Goal: Feedback & Contribution: Submit feedback/report problem

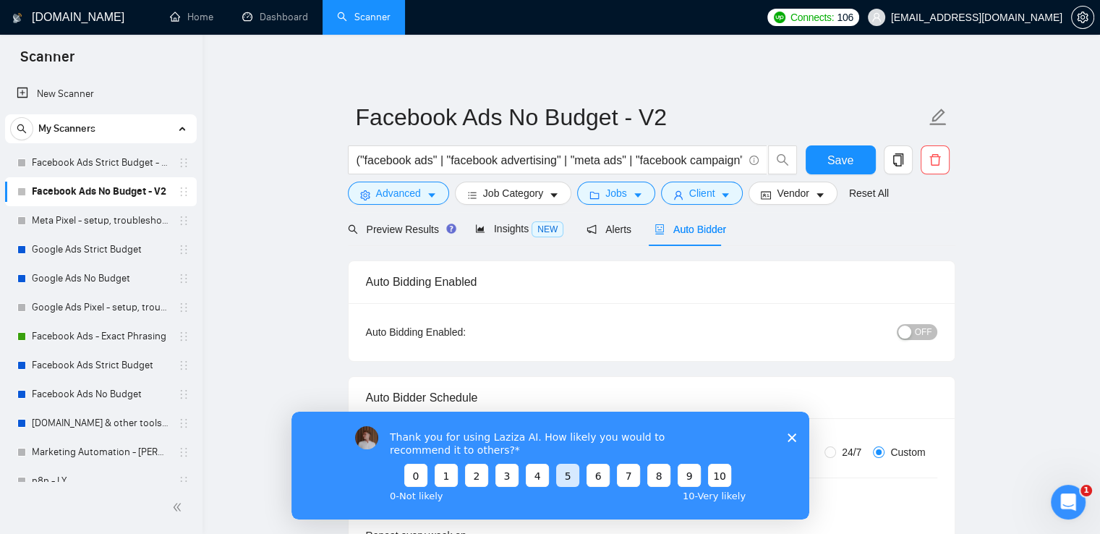
click at [566, 474] on button "5" at bounding box center [566, 474] width 23 height 23
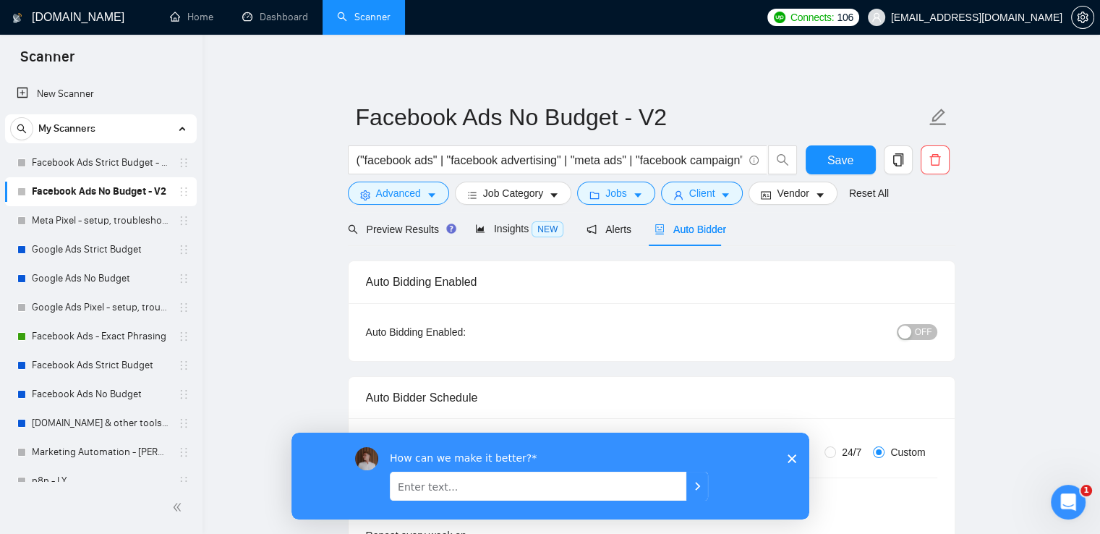
click at [791, 456] on icon "Закрыть опрос" at bounding box center [791, 457] width 9 height 9
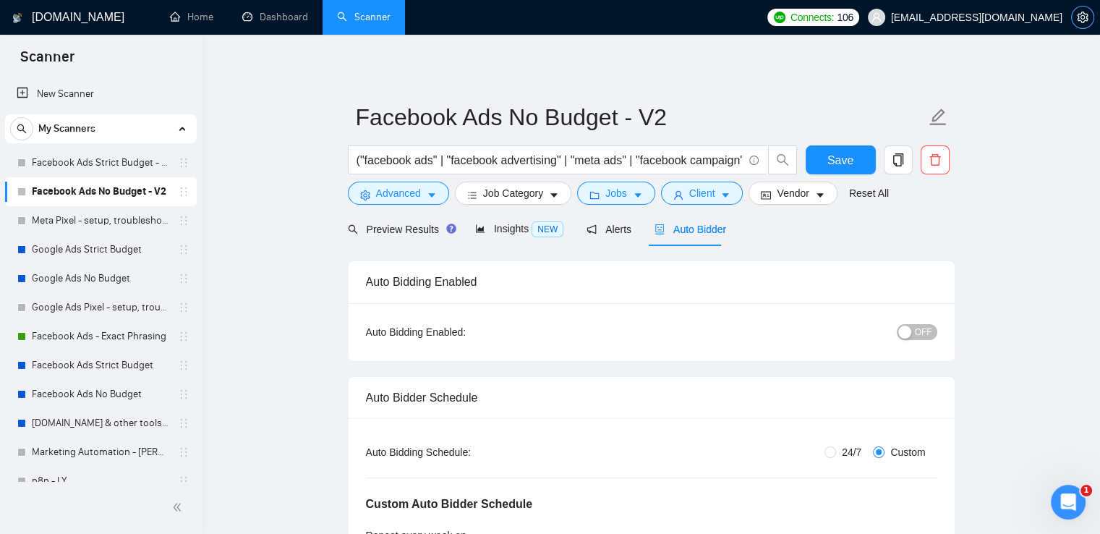
click at [1082, 19] on icon "setting" at bounding box center [1082, 18] width 11 height 12
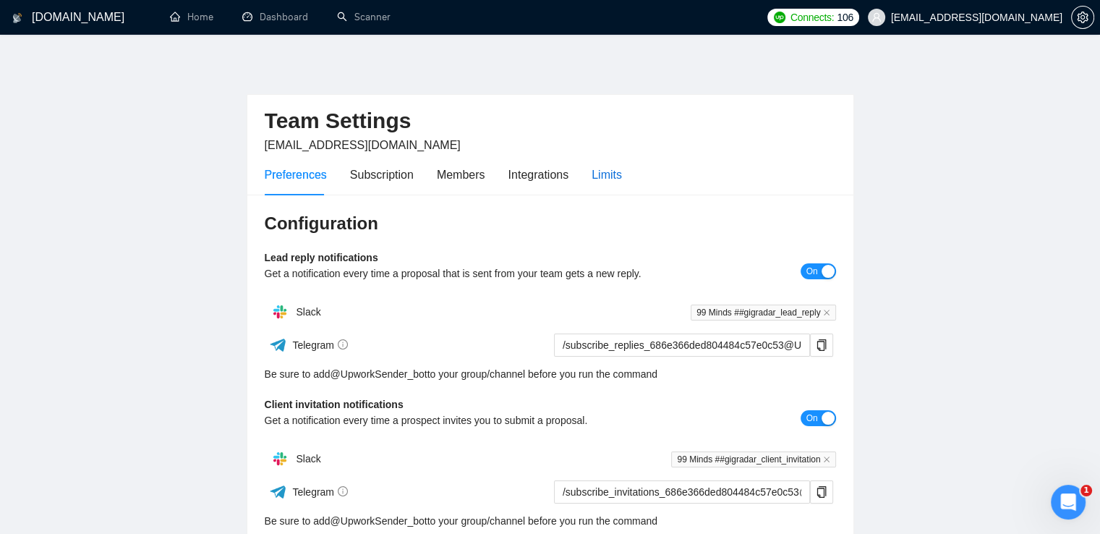
click at [600, 174] on div "Limits" at bounding box center [607, 175] width 30 height 18
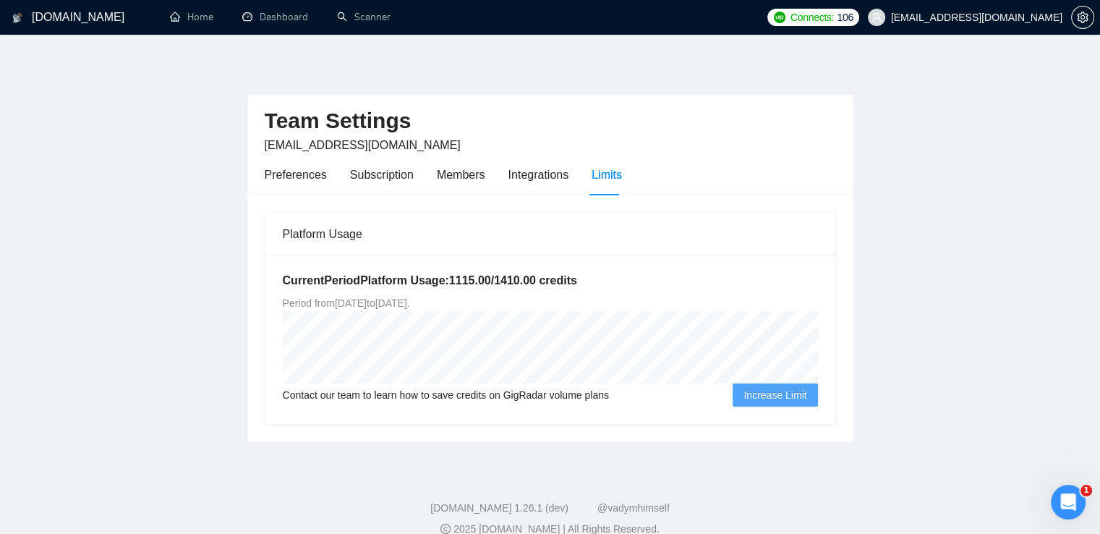
click at [1001, 258] on main "Team Settings [EMAIL_ADDRESS][DOMAIN_NAME] Preferences Subscription Members Int…" at bounding box center [550, 250] width 1054 height 385
click at [281, 14] on link "Dashboard" at bounding box center [275, 17] width 66 height 12
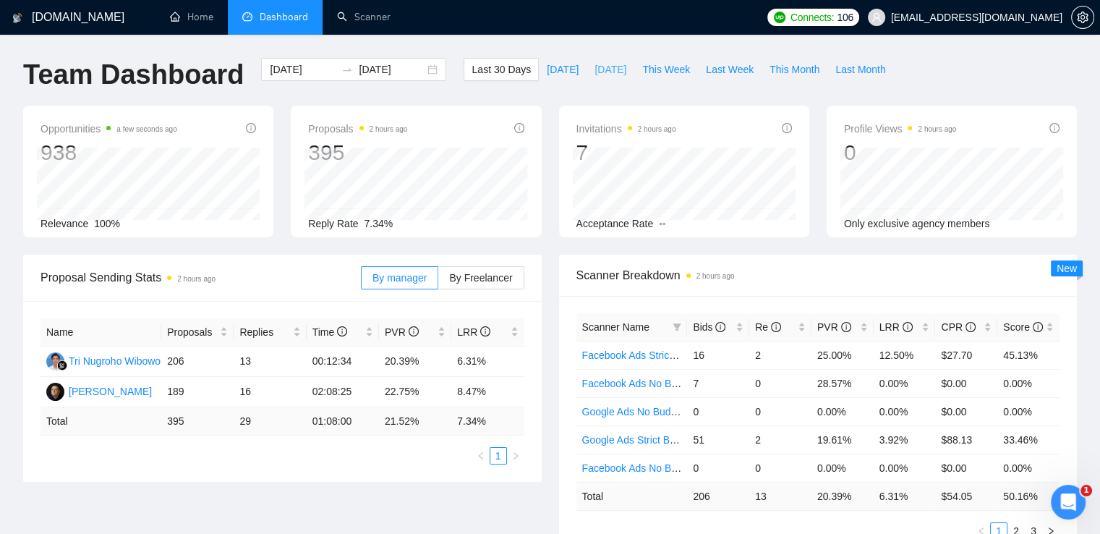
click at [601, 76] on span "[DATE]" at bounding box center [610, 69] width 32 height 16
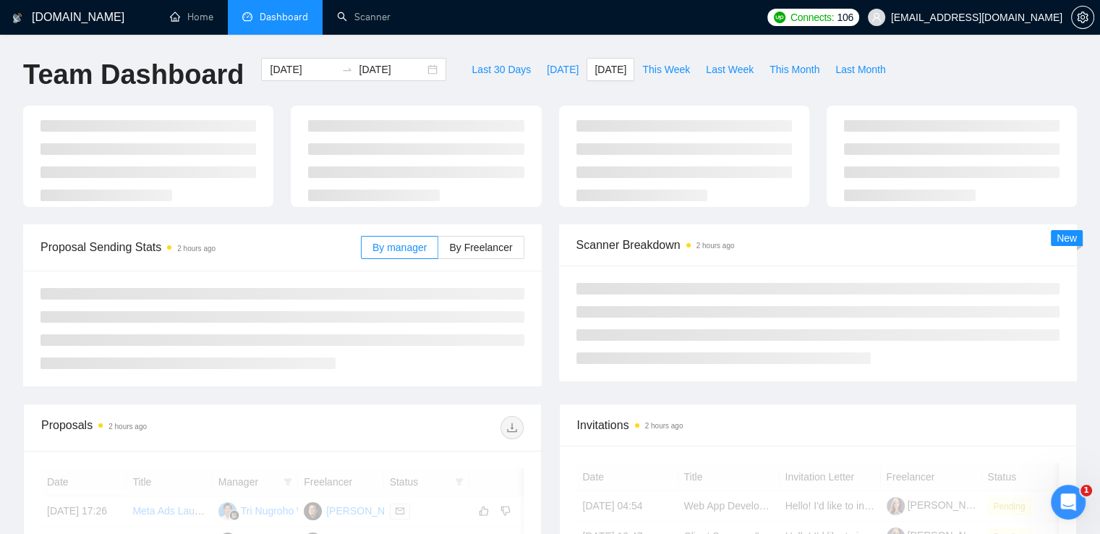
type input "[DATE]"
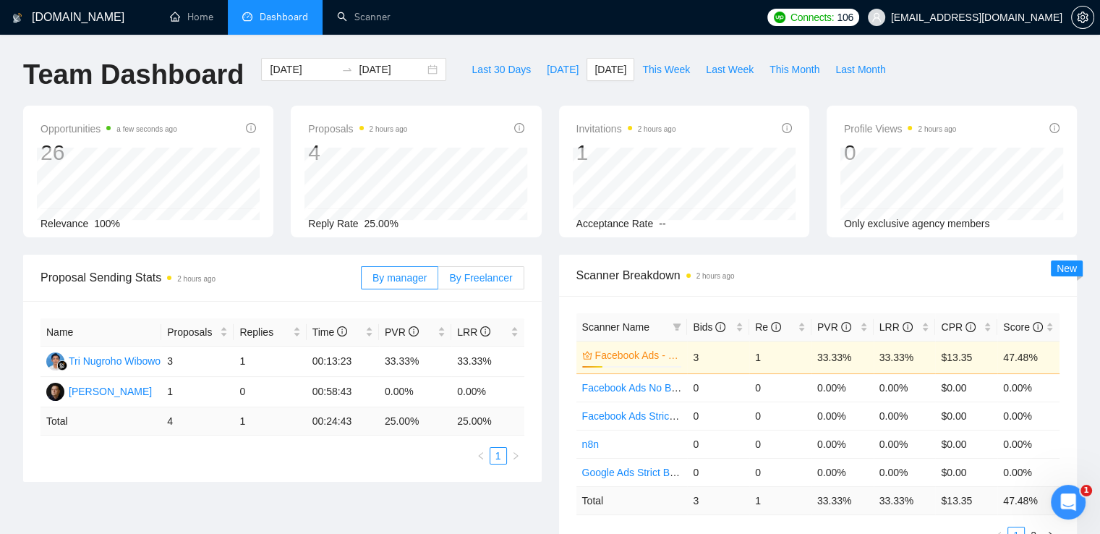
click at [506, 272] on span "By Freelancer" at bounding box center [480, 278] width 63 height 12
click at [438, 281] on input "By Freelancer" at bounding box center [438, 281] width 0 height 0
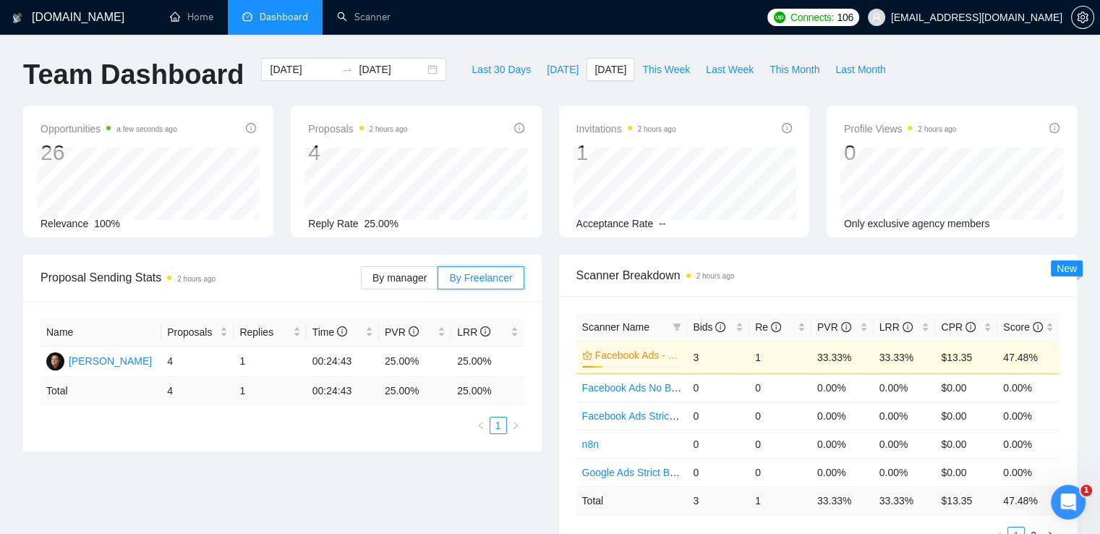
scroll to position [145, 0]
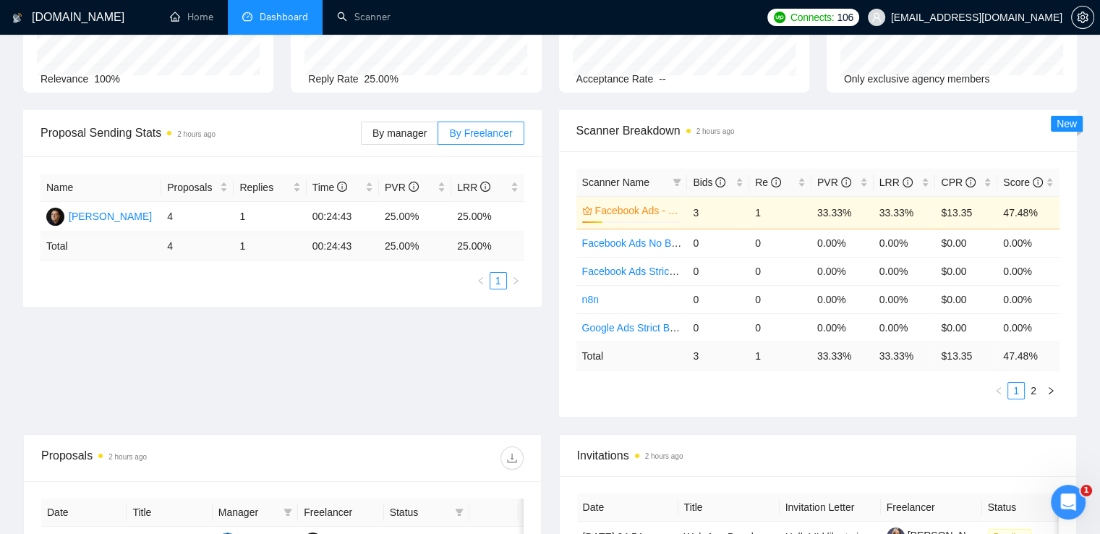
click at [649, 214] on link "Facebook Ads - Exact Phrasing" at bounding box center [637, 210] width 84 height 16
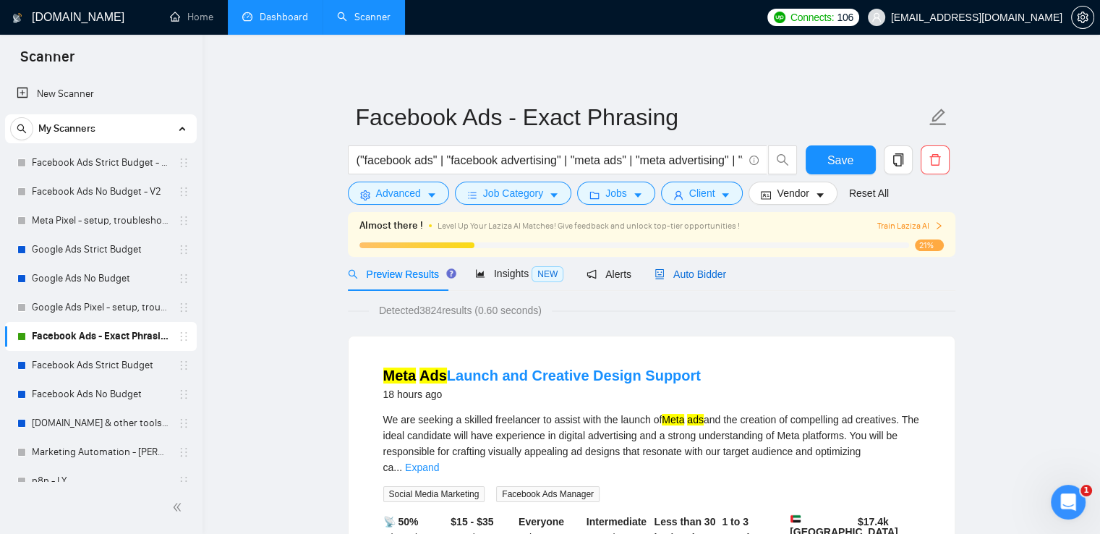
click at [687, 268] on span "Auto Bidder" at bounding box center [691, 274] width 72 height 12
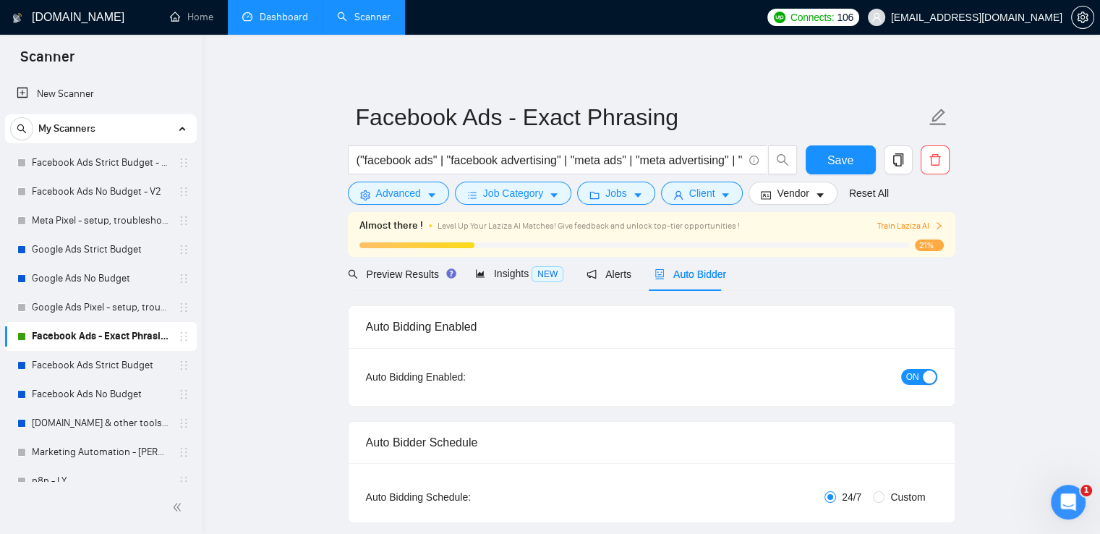
radio input "false"
radio input "true"
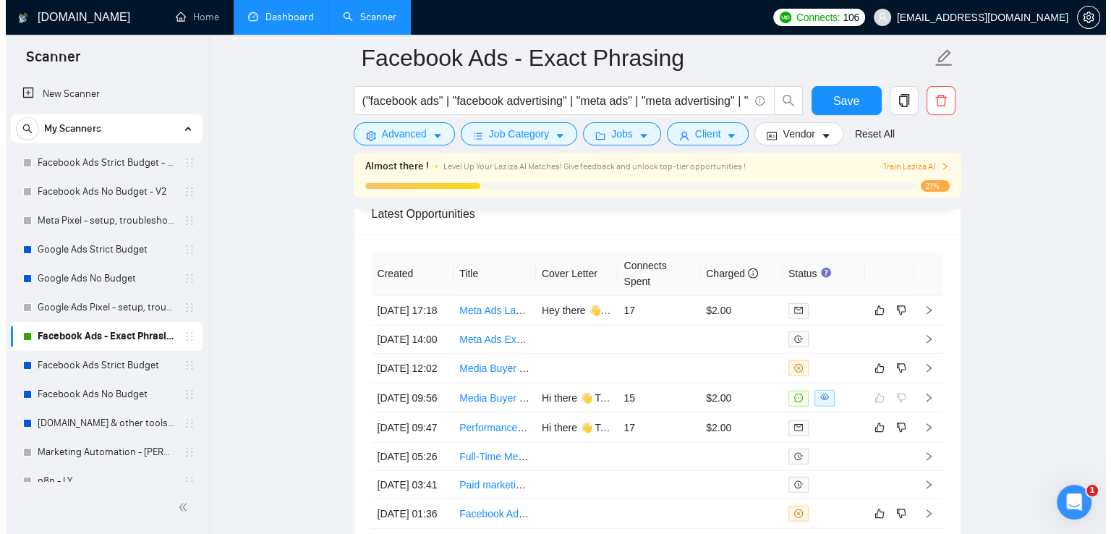
scroll to position [3833, 0]
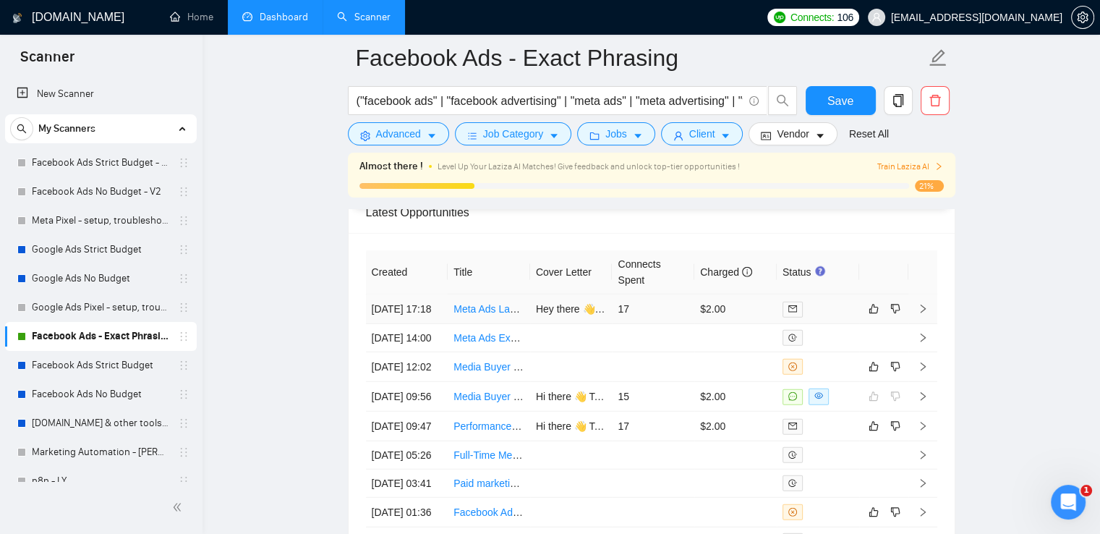
click at [492, 307] on link "Meta Ads Launch and Creative Design Support" at bounding box center [558, 309] width 211 height 12
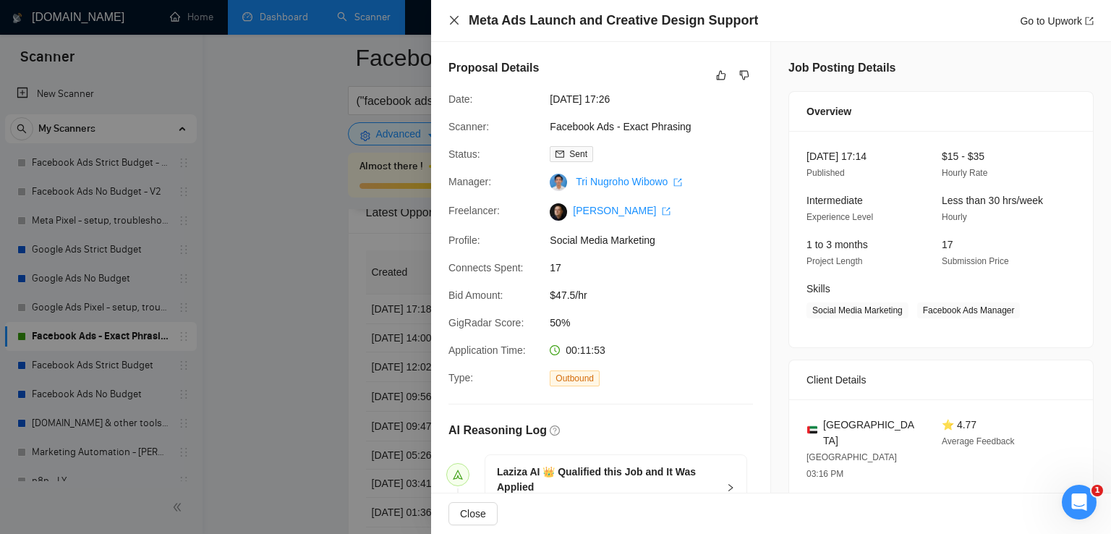
click at [456, 22] on icon "close" at bounding box center [454, 20] width 9 height 9
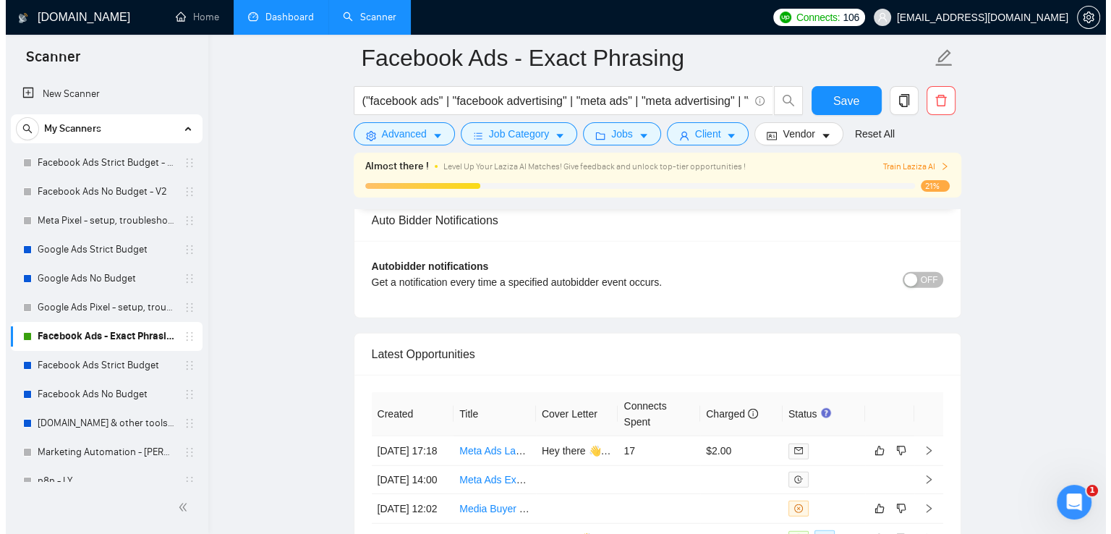
scroll to position [3833, 0]
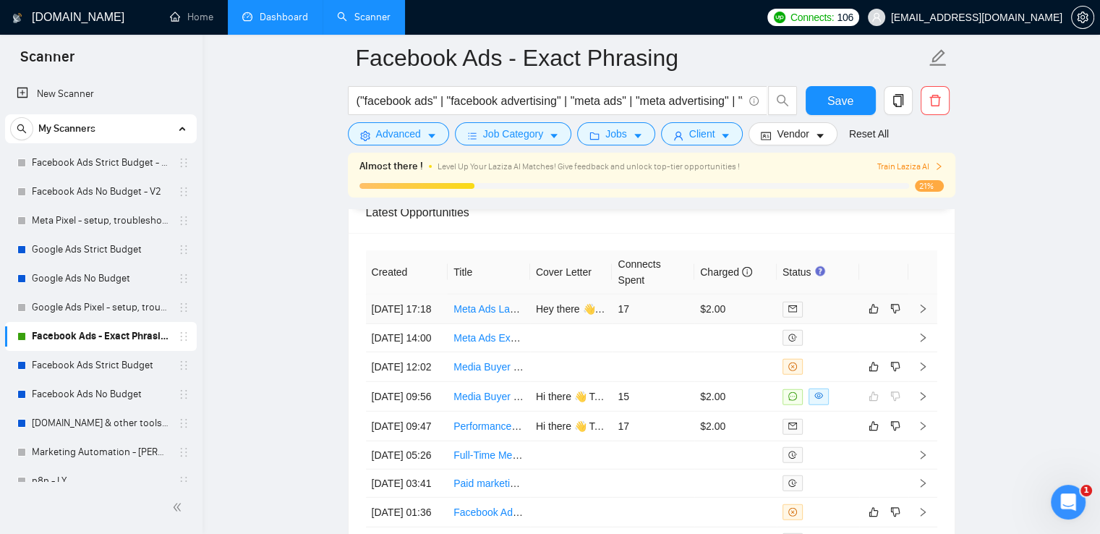
click at [918, 312] on icon "right" at bounding box center [923, 309] width 10 height 10
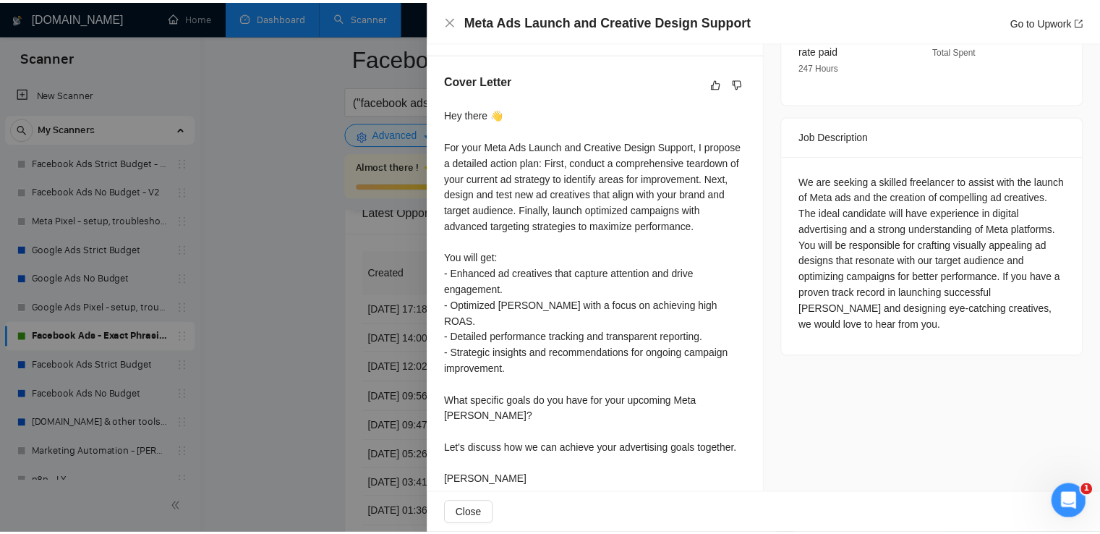
scroll to position [514, 0]
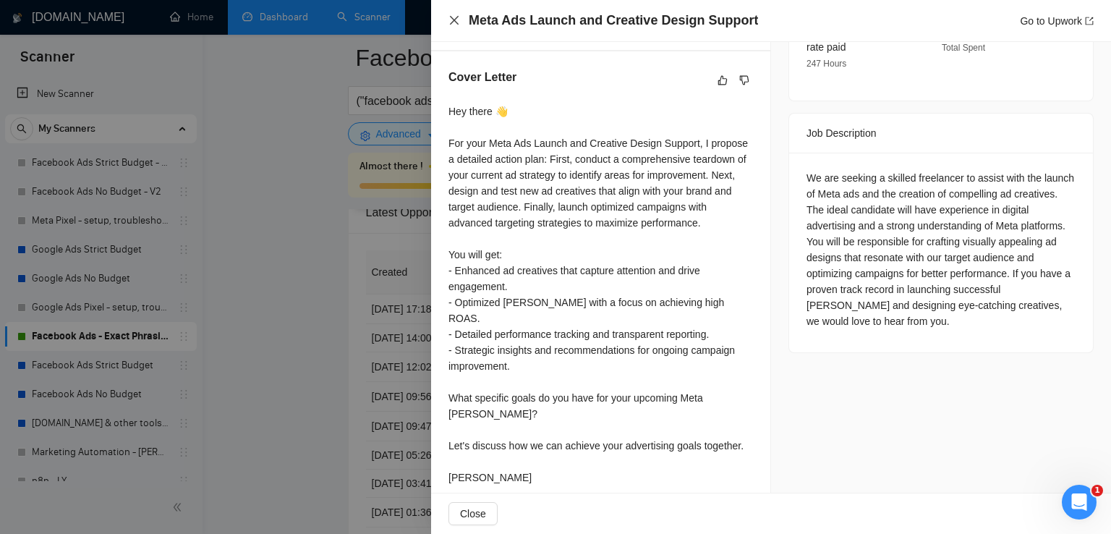
click at [453, 15] on icon "close" at bounding box center [454, 20] width 12 height 12
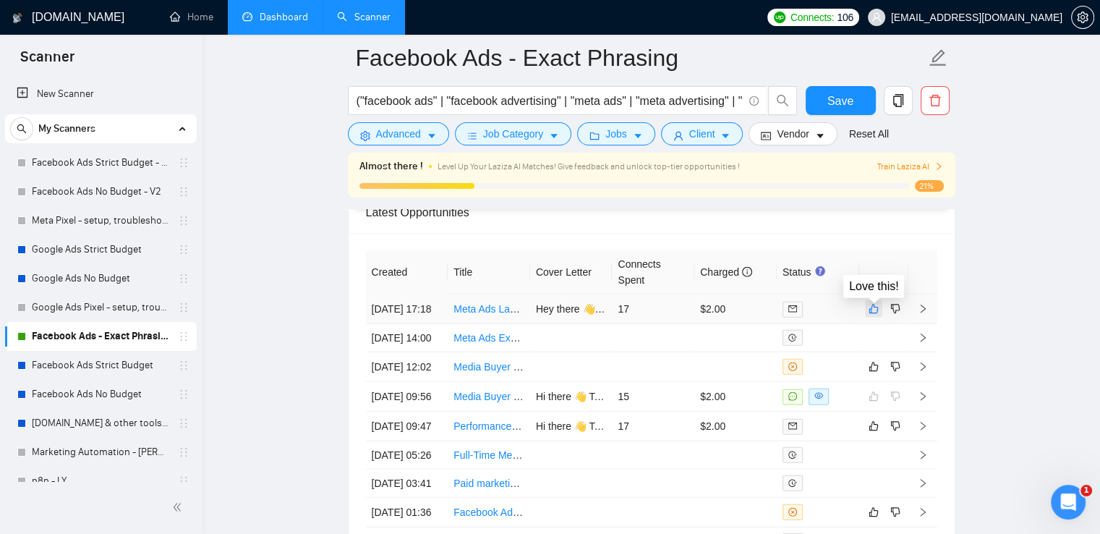
click at [871, 312] on icon "like" at bounding box center [874, 309] width 10 height 12
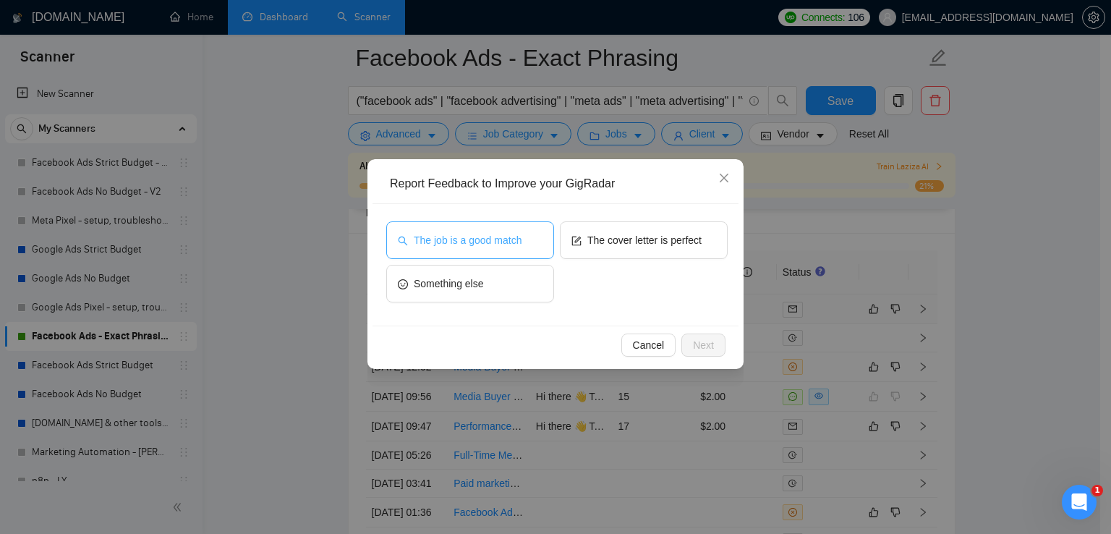
click at [482, 241] on span "The job is a good match" at bounding box center [468, 240] width 108 height 16
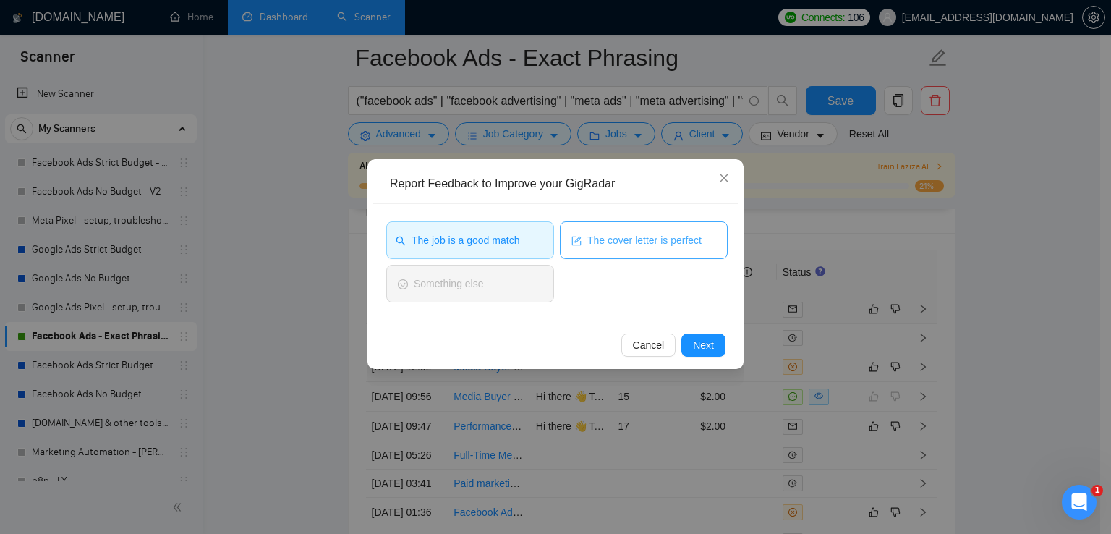
click at [630, 242] on span "The cover letter is perfect" at bounding box center [644, 240] width 114 height 16
click at [706, 345] on span "Next" at bounding box center [703, 345] width 21 height 16
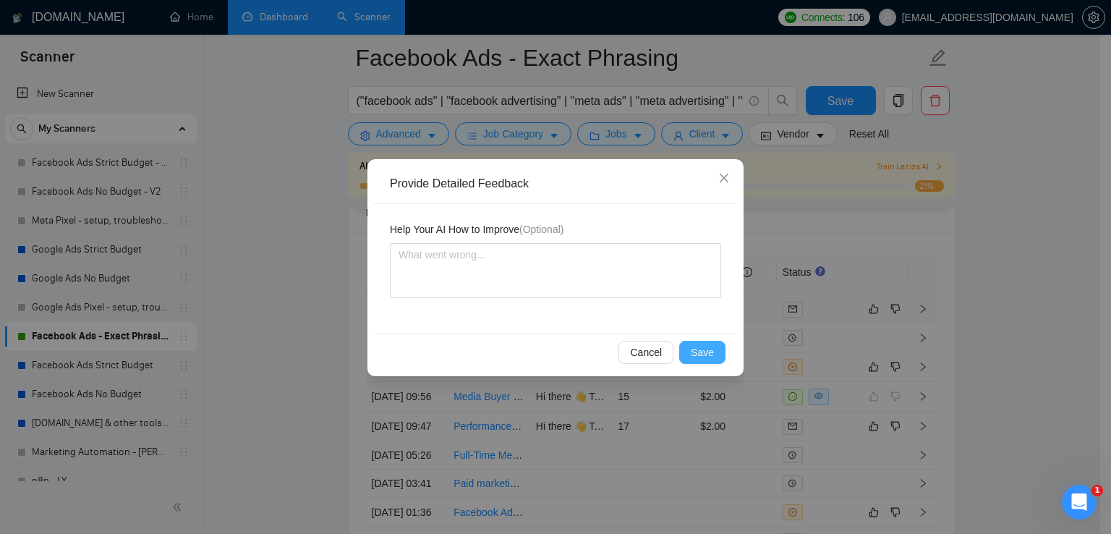
click at [704, 359] on span "Save" at bounding box center [702, 352] width 23 height 16
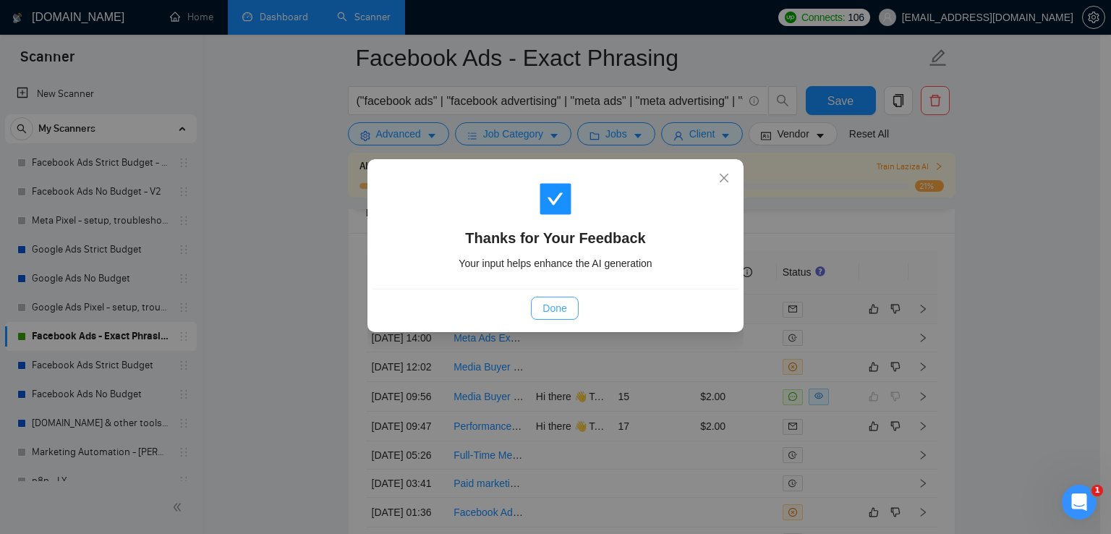
click at [560, 303] on span "Done" at bounding box center [554, 308] width 24 height 16
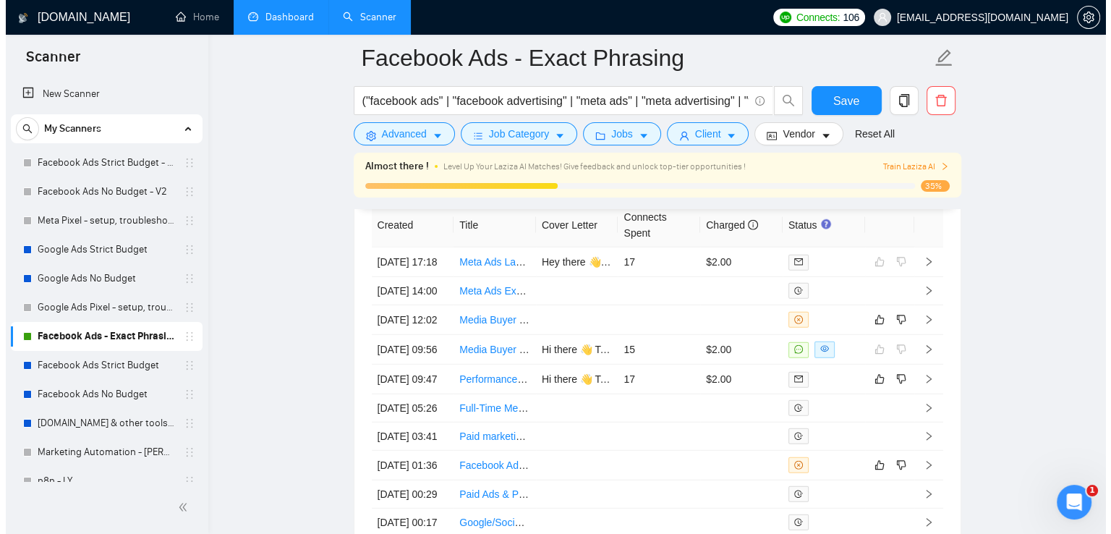
scroll to position [3905, 0]
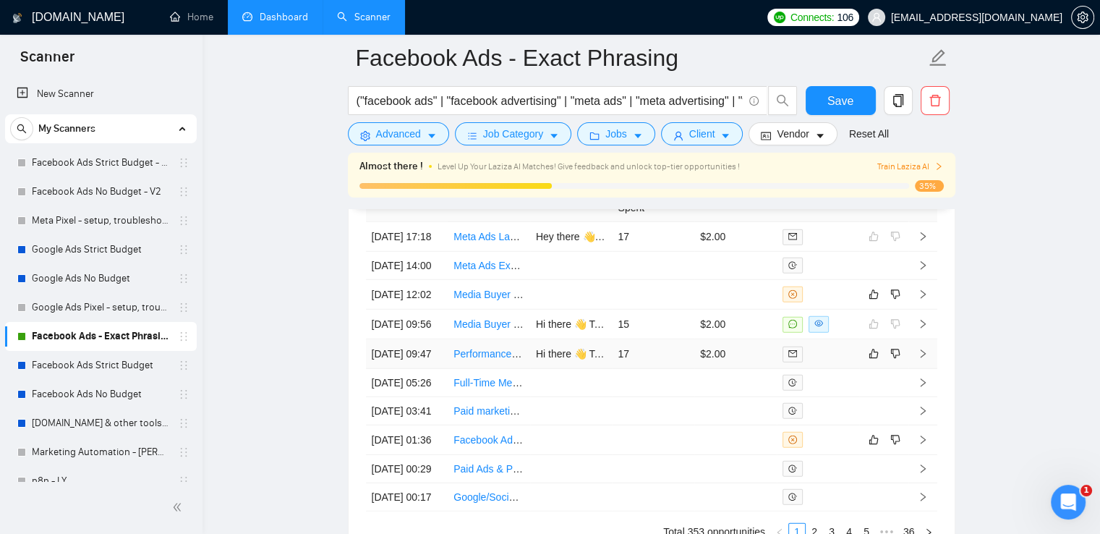
click at [923, 358] on icon "right" at bounding box center [922, 353] width 5 height 9
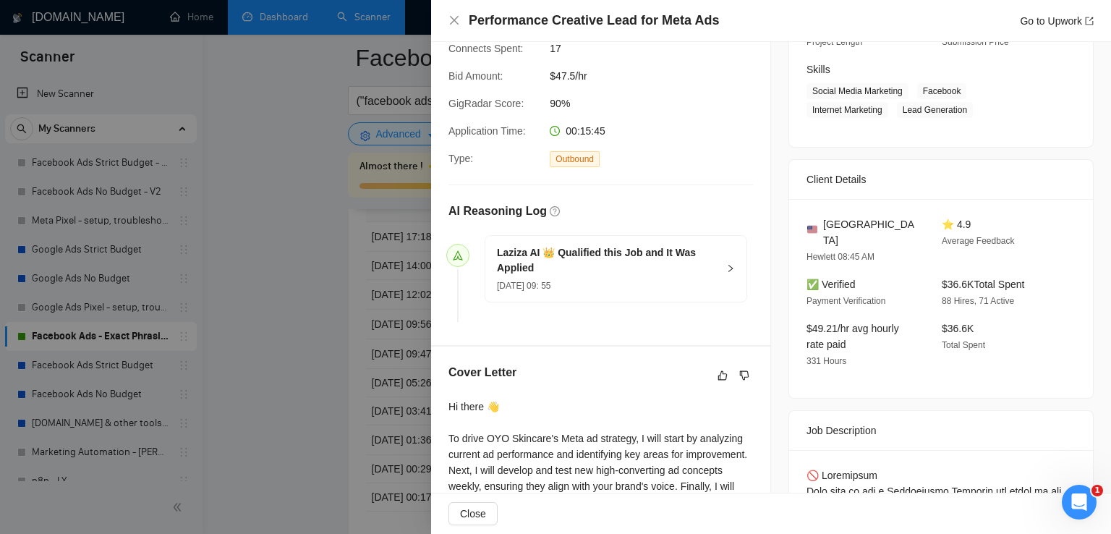
scroll to position [115, 0]
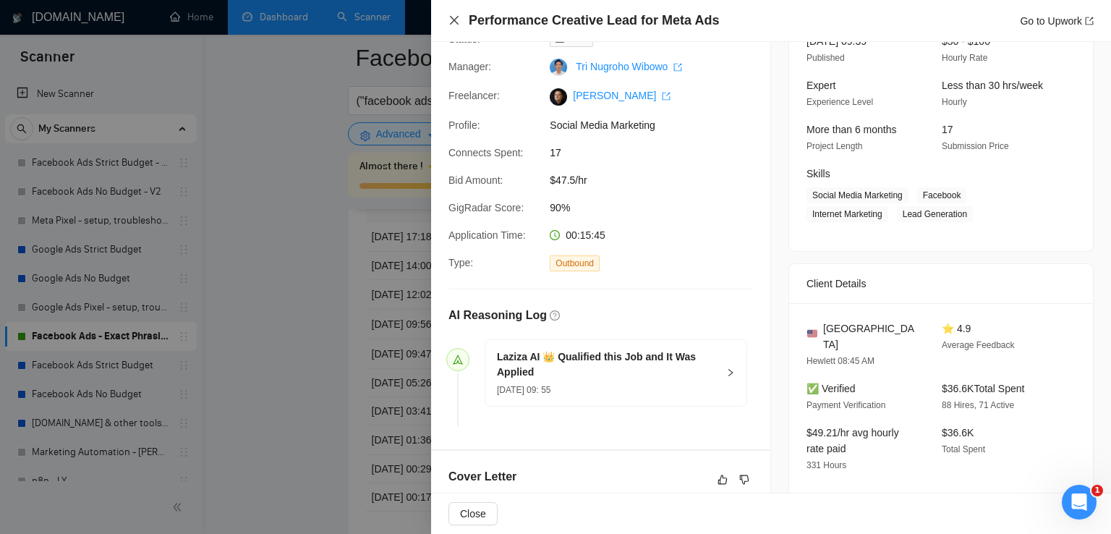
click at [453, 19] on icon "close" at bounding box center [454, 20] width 9 height 9
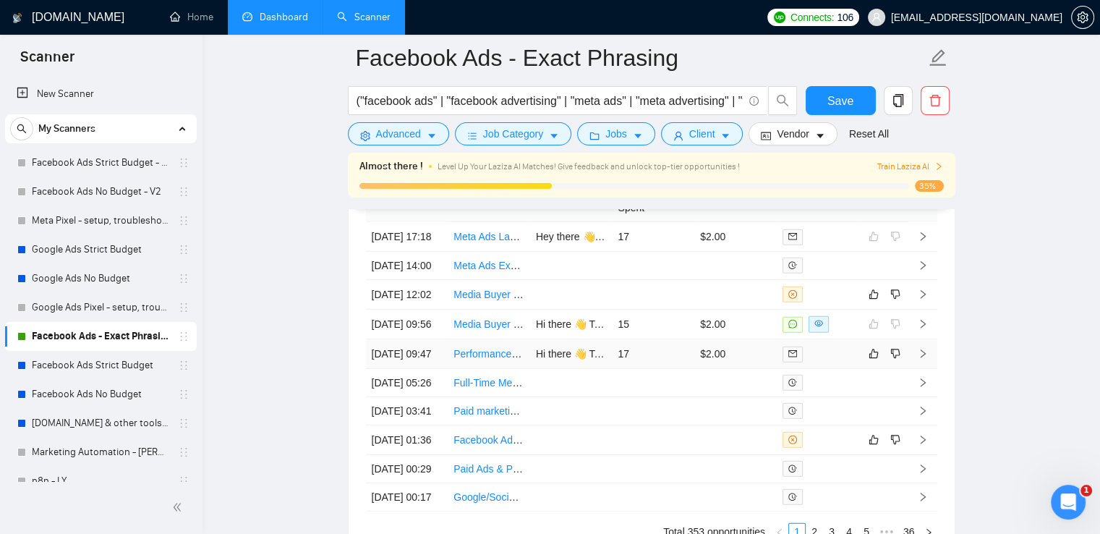
click at [920, 359] on icon "right" at bounding box center [923, 354] width 10 height 10
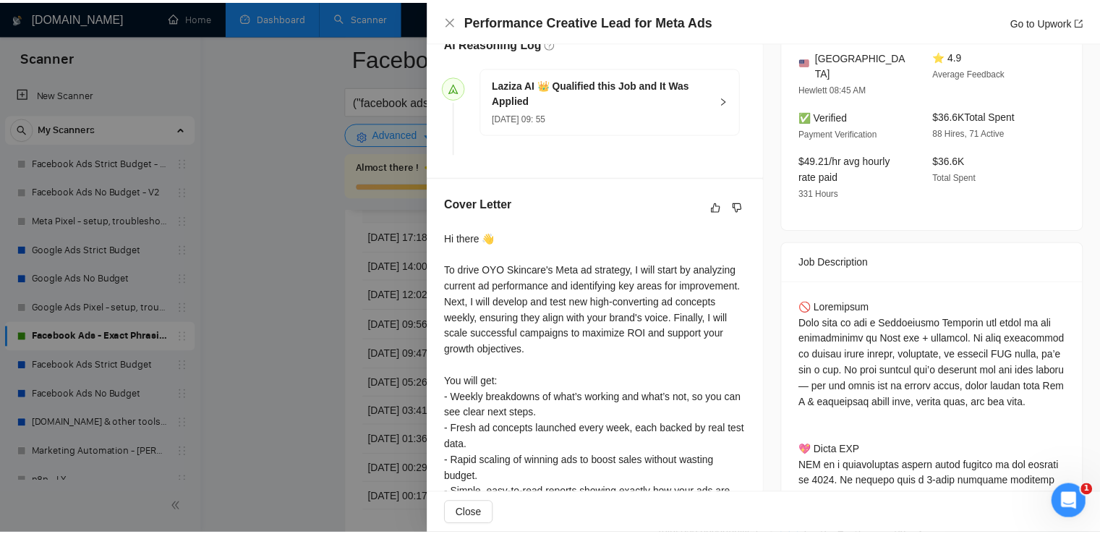
scroll to position [477, 0]
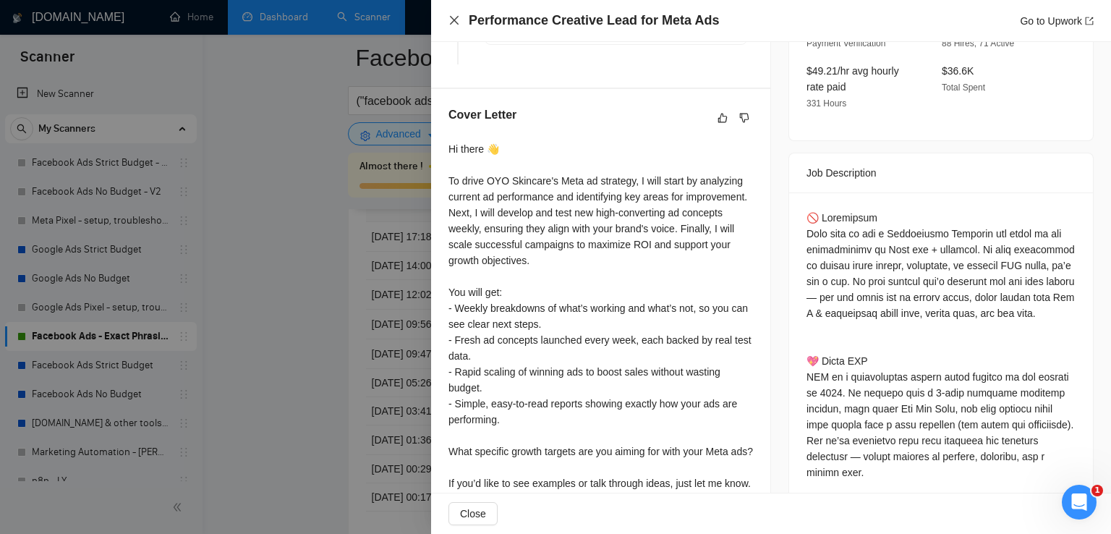
click at [451, 22] on icon "close" at bounding box center [454, 20] width 12 height 12
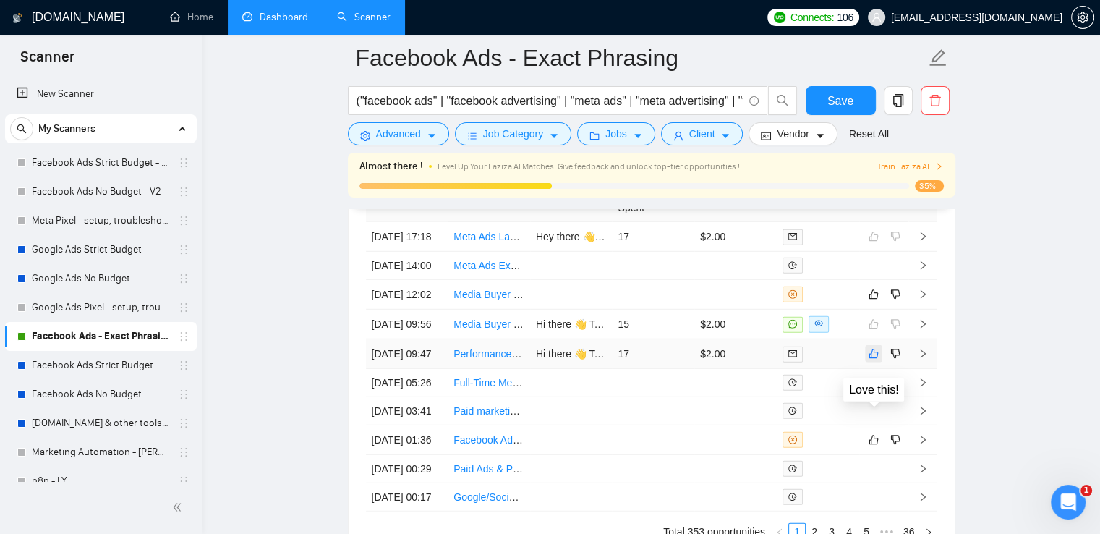
click at [874, 359] on icon "like" at bounding box center [873, 353] width 9 height 9
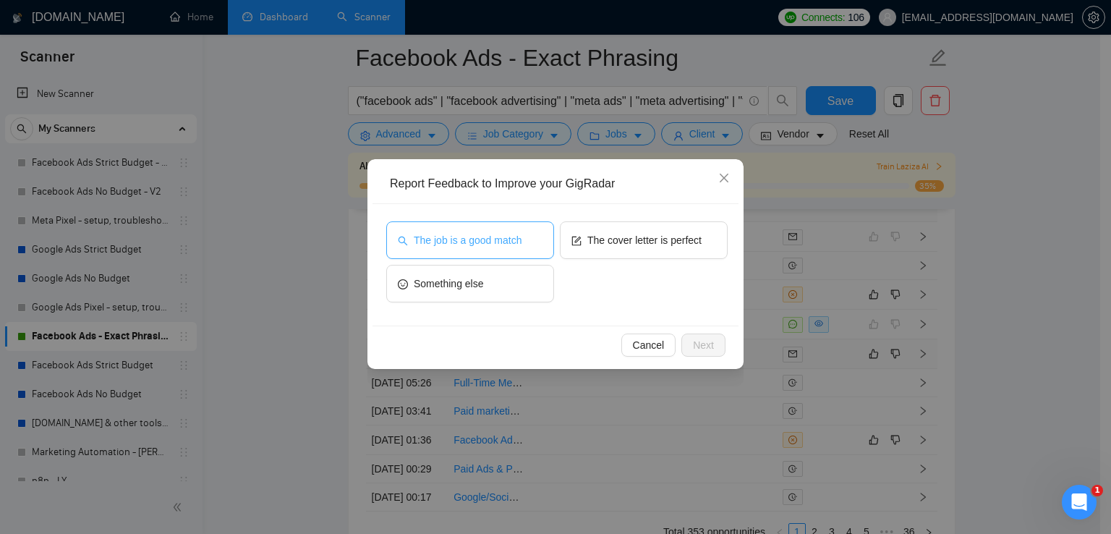
click at [442, 240] on span "The job is a good match" at bounding box center [468, 240] width 108 height 16
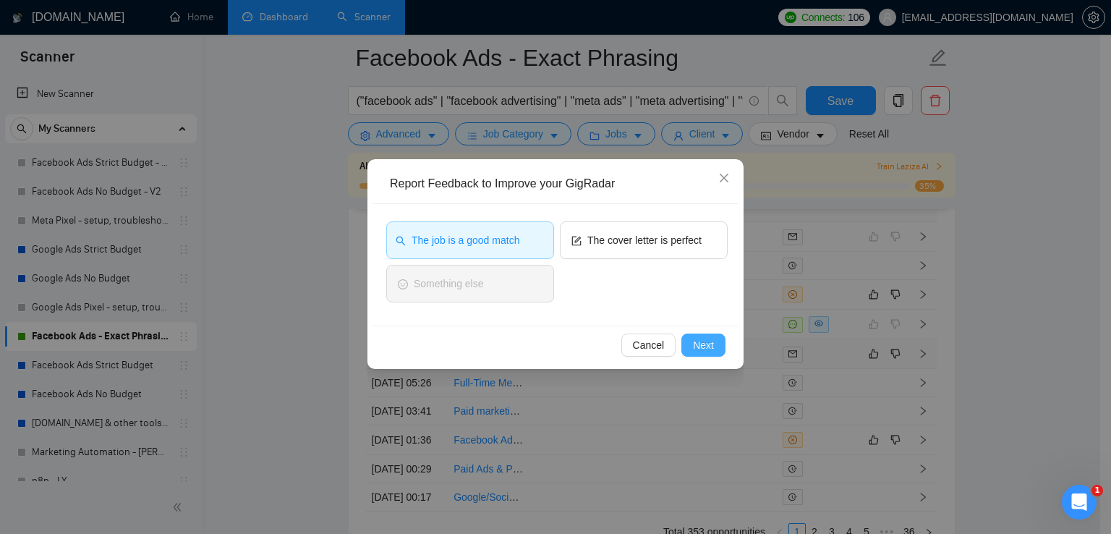
click at [697, 346] on span "Next" at bounding box center [703, 345] width 21 height 16
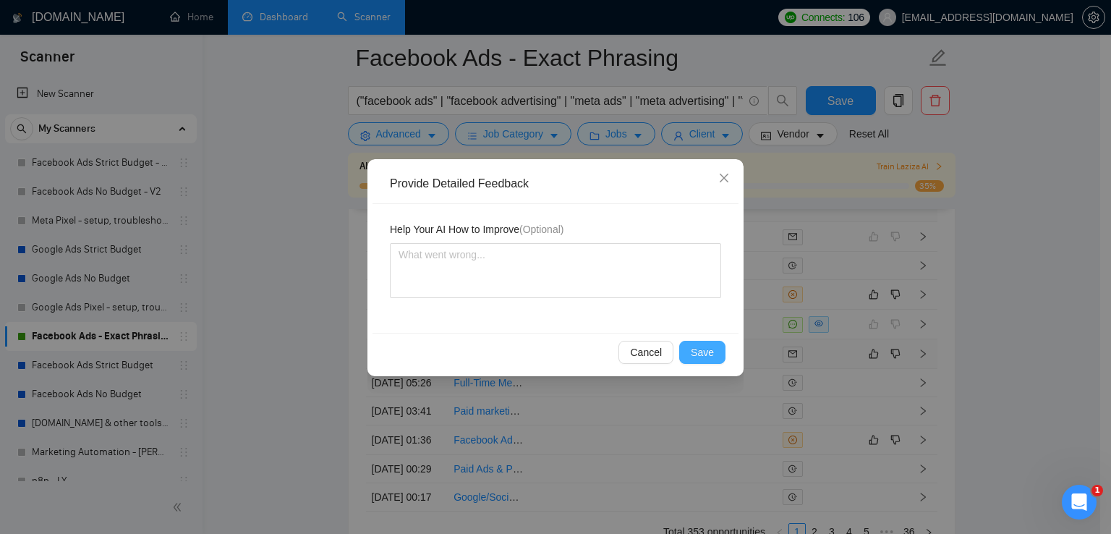
click at [712, 361] on button "Save" at bounding box center [702, 352] width 46 height 23
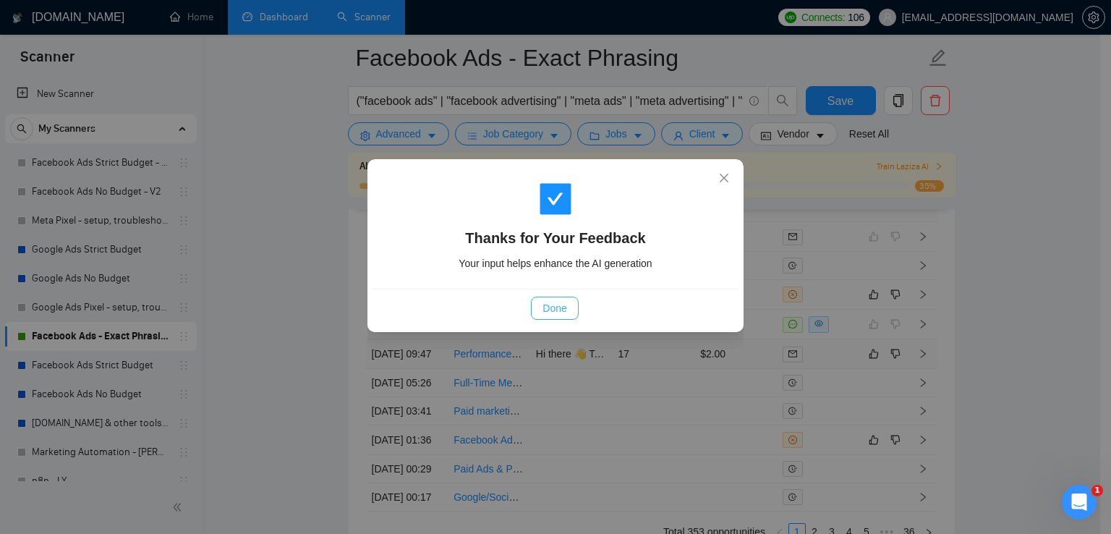
click at [554, 310] on span "Done" at bounding box center [554, 308] width 24 height 16
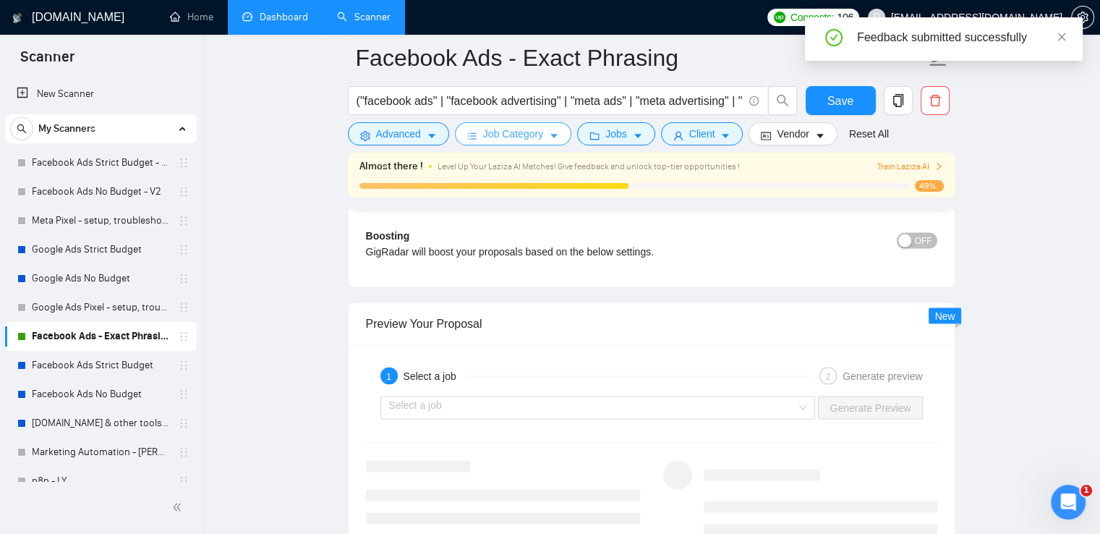
scroll to position [2531, 0]
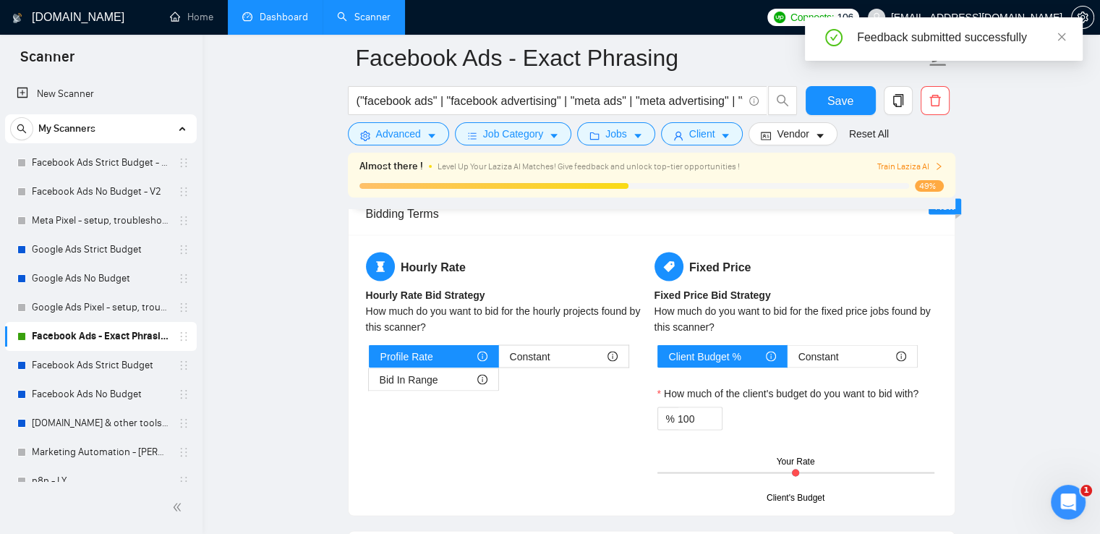
click at [270, 11] on link "Dashboard" at bounding box center [275, 17] width 66 height 12
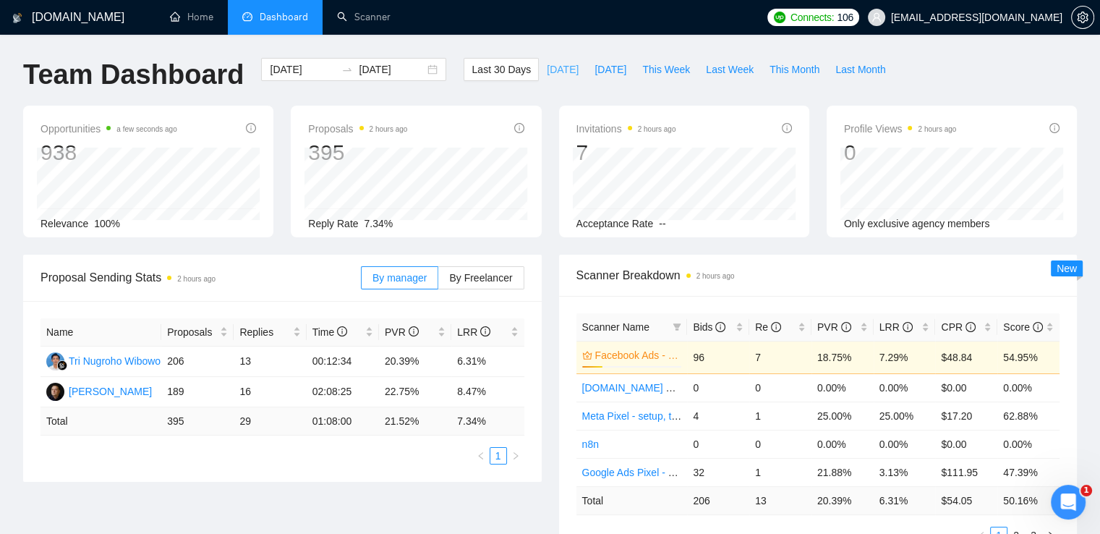
click at [548, 74] on span "[DATE]" at bounding box center [563, 69] width 32 height 16
type input "[DATE]"
